Goal: Check status

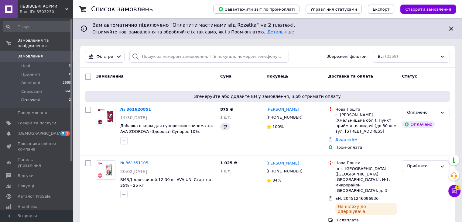
click at [43, 96] on li "Оплачені 2" at bounding box center [37, 102] width 75 height 12
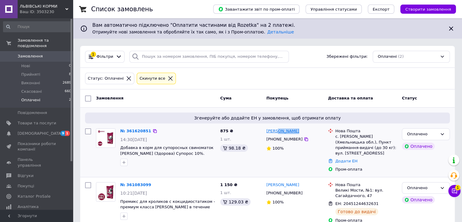
drag, startPoint x: 296, startPoint y: 129, endPoint x: 274, endPoint y: 129, distance: 21.3
click at [274, 129] on div "[PERSON_NAME]" at bounding box center [295, 131] width 58 height 7
copy link "[PERSON_NAME]"
drag, startPoint x: 293, startPoint y: 140, endPoint x: 282, endPoint y: 141, distance: 11.6
click at [282, 141] on div "[PHONE_NUMBER]" at bounding box center [284, 139] width 39 height 8
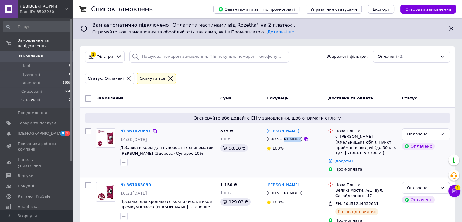
copy div "405796"
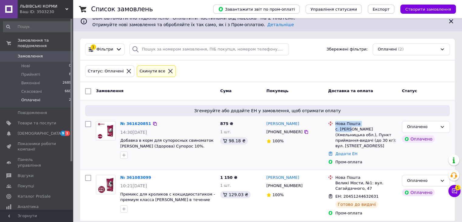
drag, startPoint x: 350, startPoint y: 129, endPoint x: 334, endPoint y: 129, distance: 15.8
click at [333, 129] on div "Нова Пошта с. [PERSON_NAME] (Хмельницька обл.), Пункт приймання-видачі (до 30 к…" at bounding box center [362, 135] width 71 height 28
click at [378, 118] on div "Нова Пошта с. [PERSON_NAME] (Хмельницька обл.), Пункт приймання-видачі (до 30 к…" at bounding box center [363, 142] width 74 height 49
click at [340, 126] on div "с. [PERSON_NAME] (Хмельницька обл.), Пункт приймання-видачі (до 30 кг): вул. [S…" at bounding box center [366, 137] width 62 height 22
click at [140, 122] on link "№ 361620851" at bounding box center [135, 123] width 31 height 5
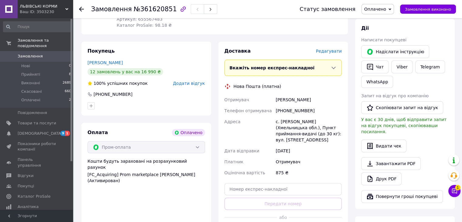
scroll to position [122, 0]
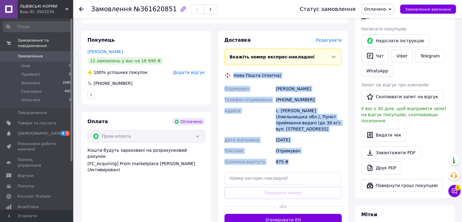
drag, startPoint x: 291, startPoint y: 156, endPoint x: 224, endPoint y: 74, distance: 105.1
click at [224, 74] on div "Доставка [PERSON_NAME] Вкажіть номер експрес-накладної Обов'язково введіть номе…" at bounding box center [283, 131] width 118 height 189
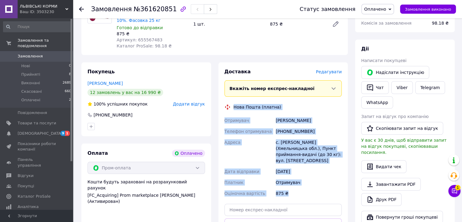
scroll to position [91, 0]
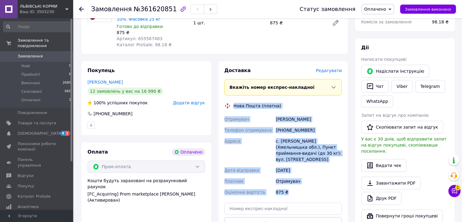
click at [311, 187] on div "875 ₴" at bounding box center [309, 192] width 68 height 11
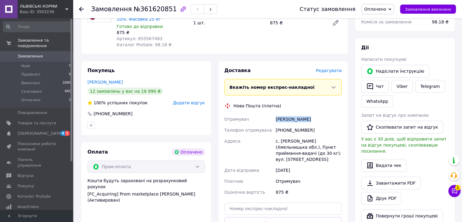
drag, startPoint x: 310, startPoint y: 118, endPoint x: 275, endPoint y: 119, distance: 34.7
click at [275, 119] on div "[PERSON_NAME]" at bounding box center [309, 119] width 68 height 11
copy div "[PERSON_NAME]"
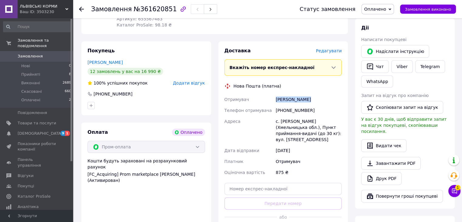
scroll to position [122, 0]
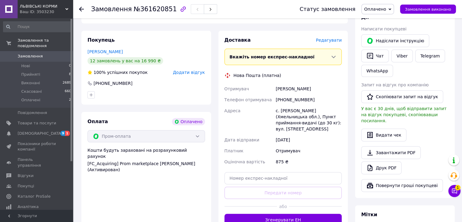
drag, startPoint x: 127, startPoint y: 203, endPoint x: 131, endPoint y: 202, distance: 3.6
click at [127, 203] on div "Оплата Оплачено Пром-оплата Кошти будуть зараховані на розрахунковий рахунок [F…" at bounding box center [146, 172] width 130 height 120
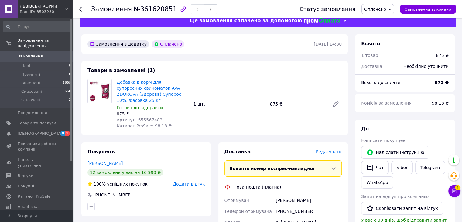
scroll to position [0, 0]
